Goal: Information Seeking & Learning: Check status

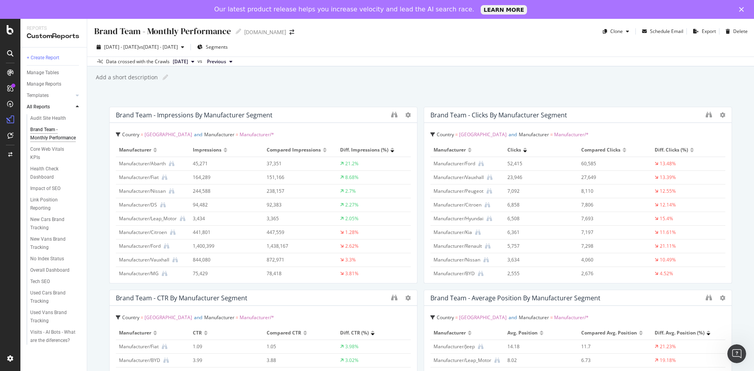
click at [425, 92] on div "Brand Team - Monthly Performance Brand Team - Monthly Performance [DOMAIN_NAME]…" at bounding box center [420, 204] width 667 height 371
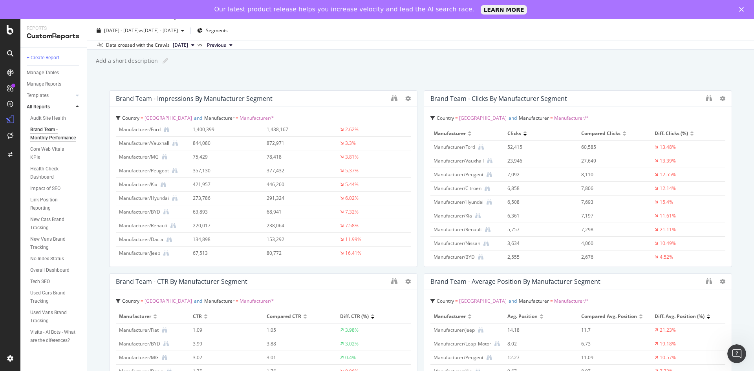
scroll to position [15, 0]
click at [418, 269] on div "Brand Team - Impressions by Manufacturer Segment Country = [GEOGRAPHIC_DATA] an…" at bounding box center [420, 353] width 623 height 523
click at [267, 70] on div "Brand Team - Monthly Performance Brand Team - Monthly Performance [DOMAIN_NAME]…" at bounding box center [420, 204] width 667 height 371
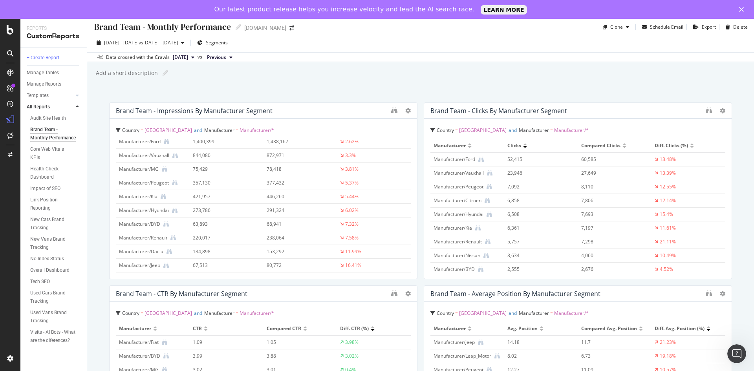
scroll to position [0, 0]
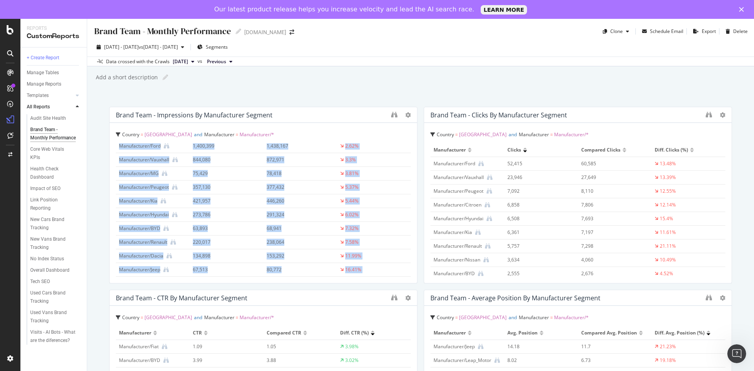
drag, startPoint x: 421, startPoint y: 98, endPoint x: 417, endPoint y: 129, distance: 31.3
click at [417, 129] on div "Brand Team - Monthly Performance Brand Team - Monthly Performance [DOMAIN_NAME]…" at bounding box center [420, 204] width 667 height 371
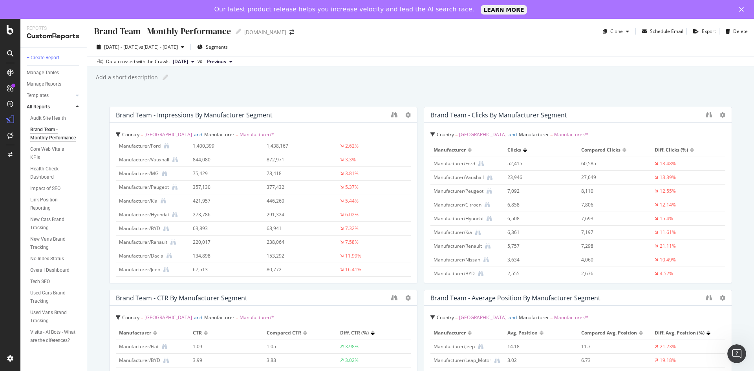
click at [417, 129] on div "Brand Team - Impressions by Manufacturer Segment Country = [GEOGRAPHIC_DATA] an…" at bounding box center [420, 368] width 623 height 523
click at [178, 49] on span "vs [DATE] - [DATE]" at bounding box center [158, 47] width 39 height 7
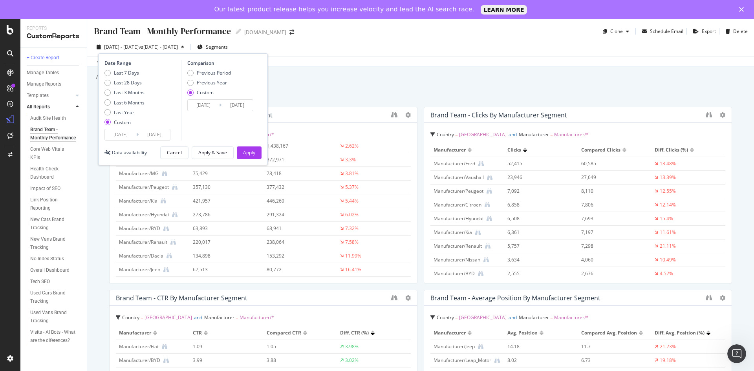
click at [115, 136] on input "[DATE]" at bounding box center [120, 134] width 31 height 11
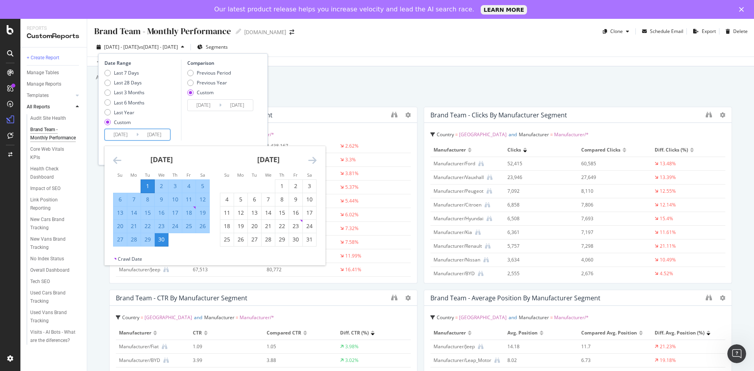
click at [146, 135] on input "[DATE]" at bounding box center [154, 134] width 31 height 11
click at [148, 185] on div "1" at bounding box center [147, 186] width 13 height 8
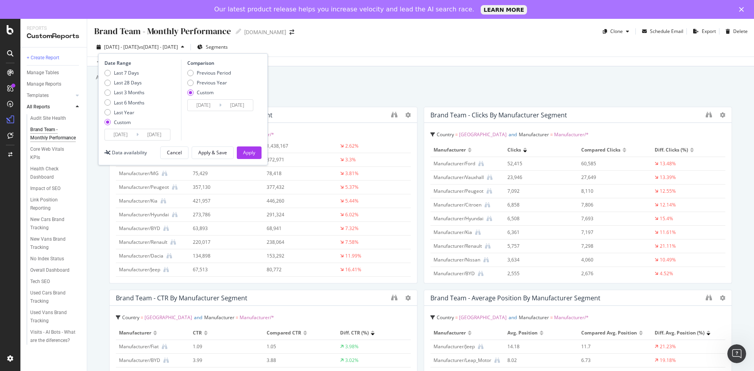
click at [117, 134] on input "[DATE]" at bounding box center [120, 134] width 31 height 11
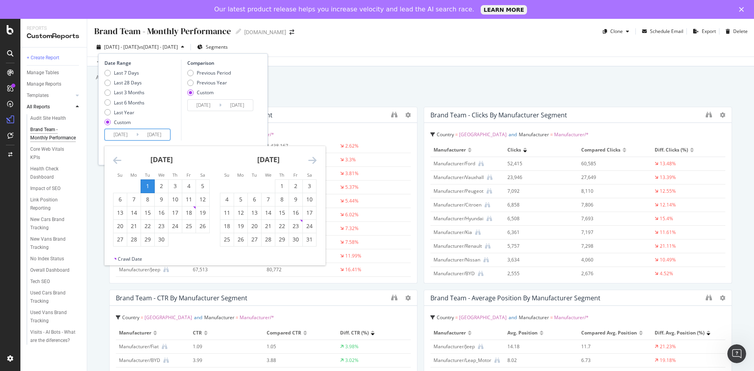
click at [147, 184] on div "1" at bounding box center [147, 186] width 13 height 8
click at [316, 160] on icon "Move forward to switch to the next month." at bounding box center [312, 160] width 8 height 9
click at [238, 239] on div "30" at bounding box center [240, 240] width 13 height 8
type input "[DATE]"
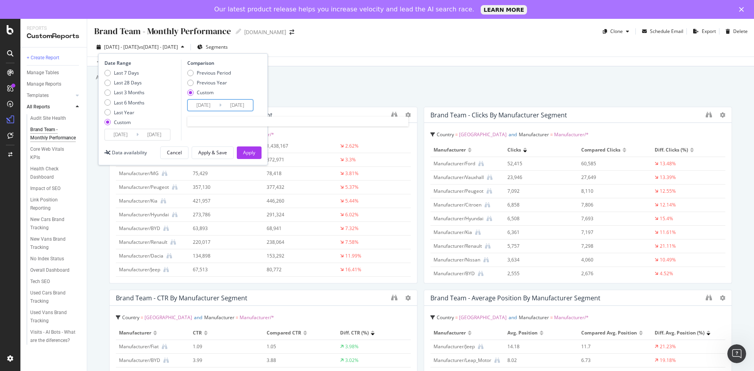
click at [200, 104] on input "[DATE]" at bounding box center [203, 105] width 31 height 11
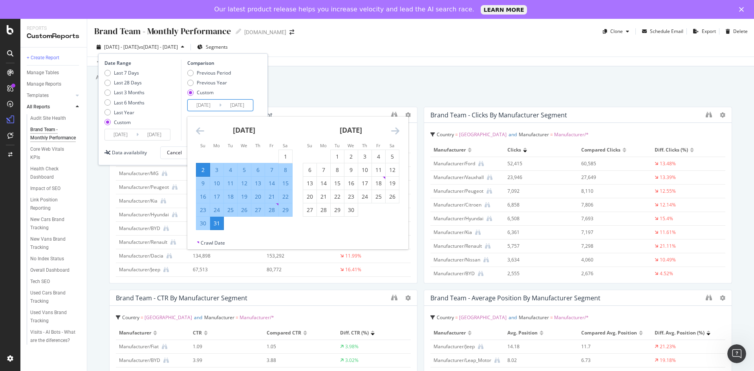
click at [199, 127] on icon "Move backward to switch to the previous month." at bounding box center [200, 130] width 8 height 9
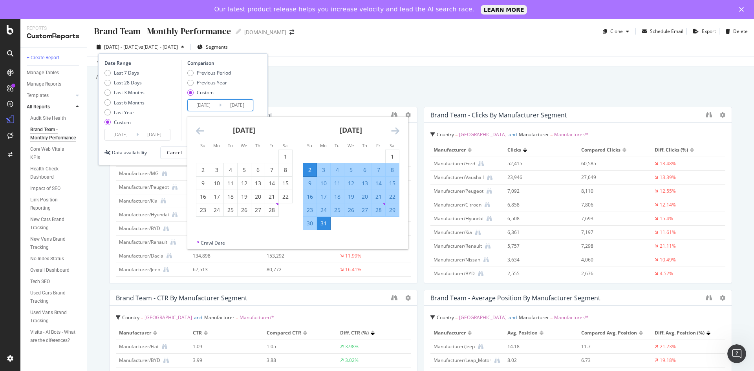
click at [200, 132] on icon "Move backward to switch to the previous month." at bounding box center [200, 130] width 8 height 9
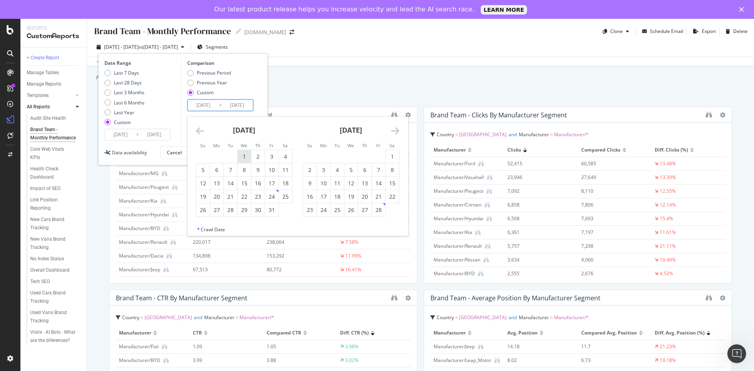
click at [238, 155] on div "1" at bounding box center [244, 157] width 13 height 8
type input "[DATE]"
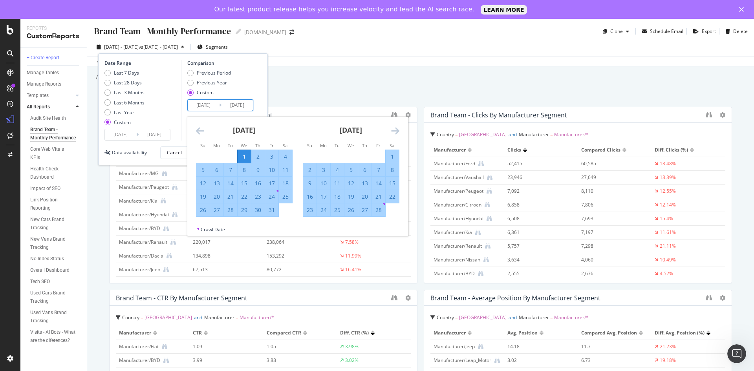
click at [392, 132] on icon "Move forward to switch to the next month." at bounding box center [395, 130] width 8 height 9
click at [321, 222] on div "31" at bounding box center [323, 224] width 13 height 8
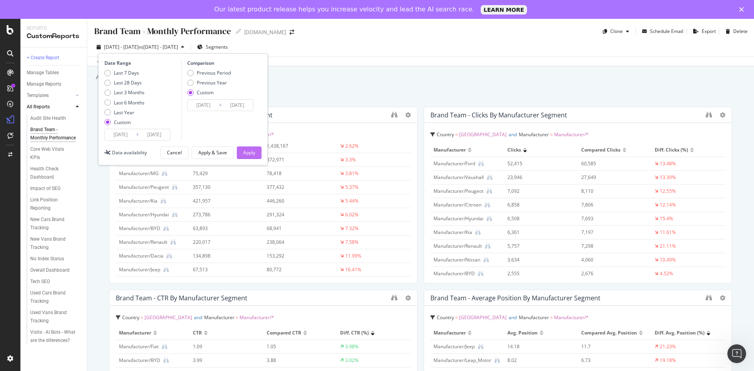
click at [258, 151] on button "Apply" at bounding box center [249, 152] width 25 height 13
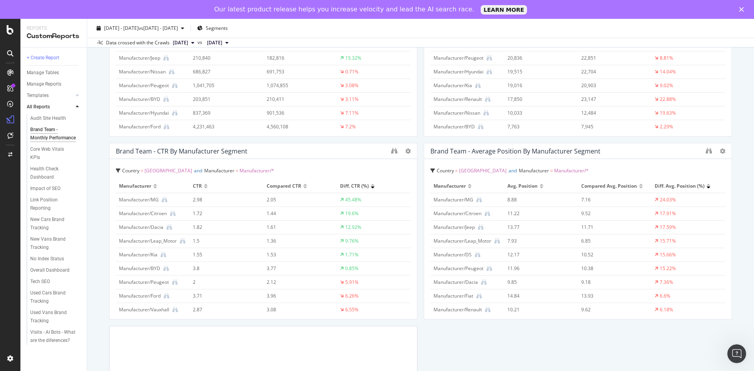
scroll to position [79, 0]
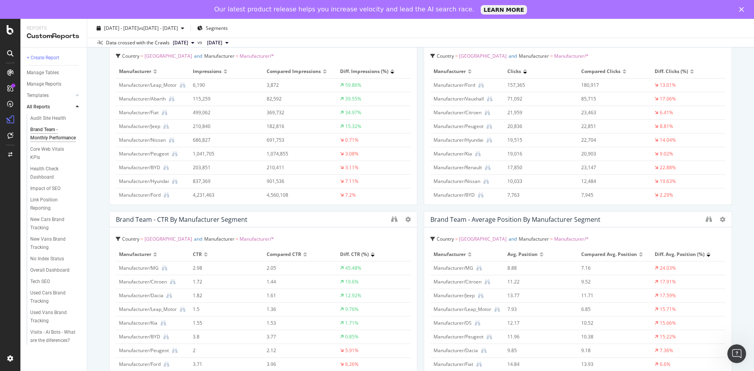
click at [417, 207] on div "Brand Team - Impressions by Manufacturer Segment Country = [GEOGRAPHIC_DATA] an…" at bounding box center [420, 289] width 623 height 523
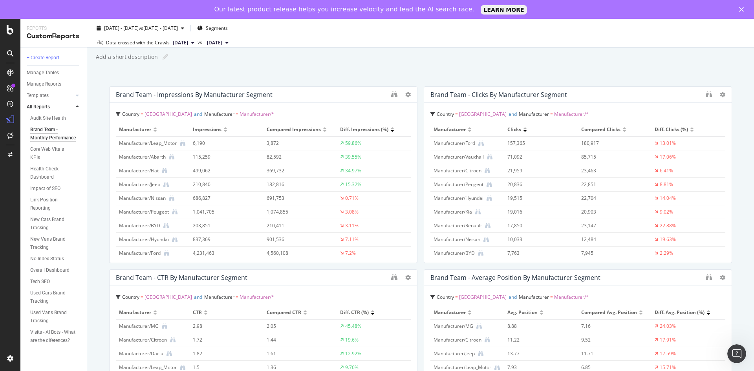
scroll to position [39, 0]
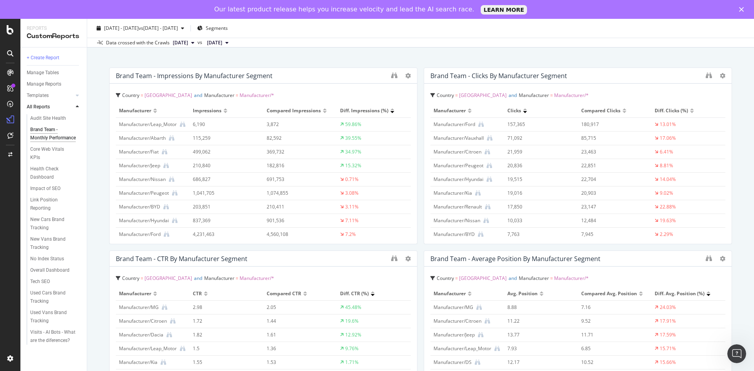
click at [418, 247] on div "Brand Team - Impressions by Manufacturer Segment Country = [GEOGRAPHIC_DATA] an…" at bounding box center [420, 329] width 623 height 523
click at [97, 143] on div "Brand Team - Monthly Performance Brand Team - Monthly Performance [DOMAIN_NAME]…" at bounding box center [420, 204] width 667 height 371
click at [690, 110] on div at bounding box center [692, 109] width 4 height 2
click at [690, 112] on div at bounding box center [692, 112] width 4 height 2
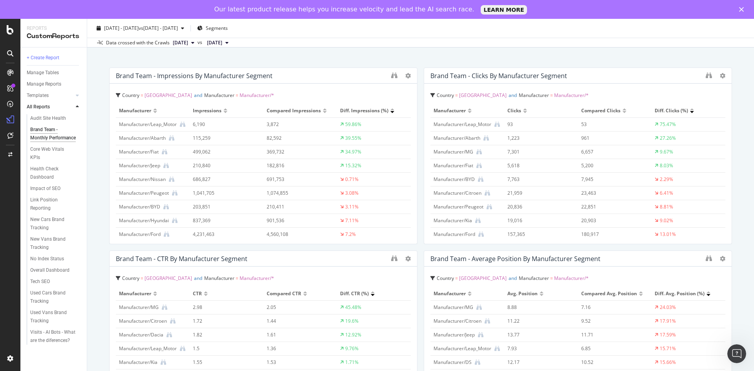
scroll to position [79, 0]
click at [415, 60] on div "Brand Team - Monthly Performance Brand Team - Monthly Performance [DOMAIN_NAME]…" at bounding box center [420, 204] width 667 height 371
